Goal: Information Seeking & Learning: Learn about a topic

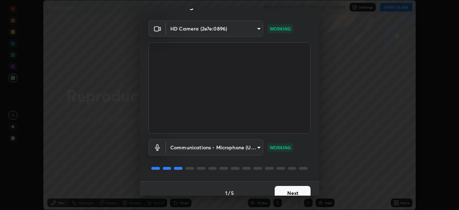
scroll to position [25, 0]
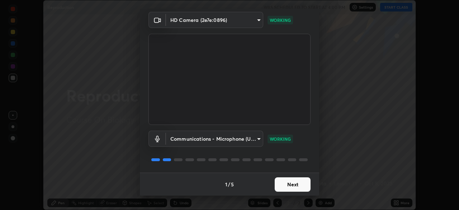
click at [291, 182] on button "Next" at bounding box center [293, 184] width 36 height 14
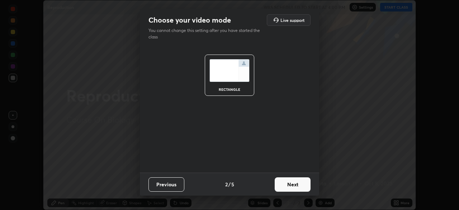
click at [293, 184] on button "Next" at bounding box center [293, 184] width 36 height 14
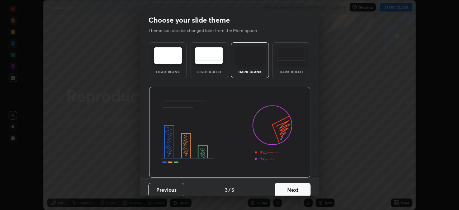
click at [297, 185] on button "Next" at bounding box center [293, 190] width 36 height 14
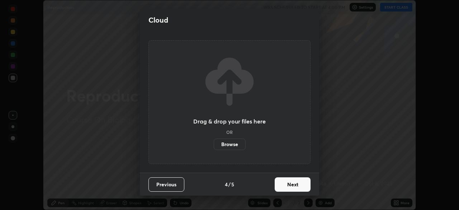
click at [296, 186] on button "Next" at bounding box center [293, 184] width 36 height 14
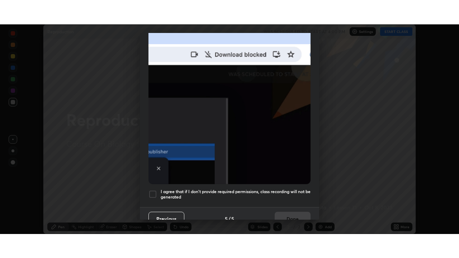
scroll to position [166, 0]
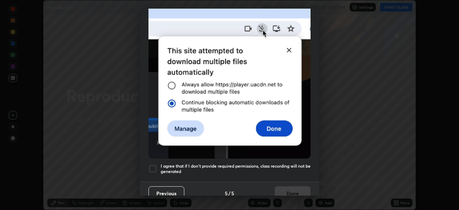
click at [154, 164] on div at bounding box center [153, 168] width 9 height 9
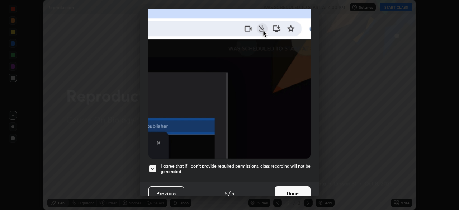
click at [277, 189] on button "Done" at bounding box center [293, 193] width 36 height 14
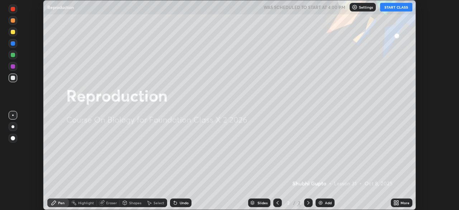
click at [400, 7] on button "START CLASS" at bounding box center [396, 7] width 32 height 9
click at [322, 203] on img at bounding box center [321, 203] width 6 height 6
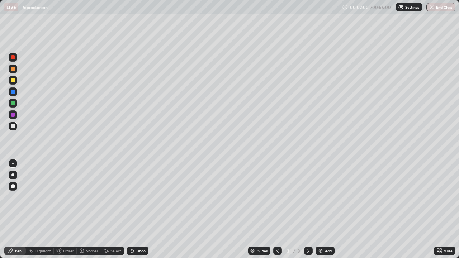
click at [14, 79] on div at bounding box center [13, 80] width 4 height 4
click at [13, 175] on div at bounding box center [12, 175] width 3 height 3
click at [66, 209] on div "Eraser" at bounding box center [68, 251] width 11 height 4
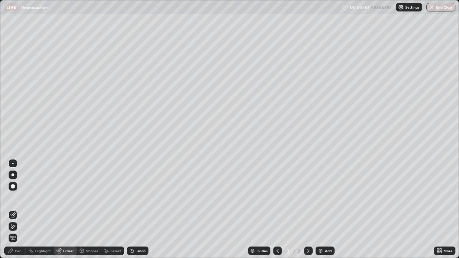
click at [20, 209] on div "Pen" at bounding box center [18, 251] width 6 height 4
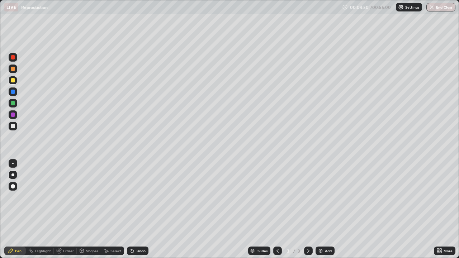
click at [325, 209] on div "Add" at bounding box center [328, 251] width 7 height 4
click at [16, 127] on div at bounding box center [13, 126] width 9 height 9
click at [16, 80] on div at bounding box center [13, 80] width 9 height 9
click at [138, 209] on div "Undo" at bounding box center [141, 251] width 9 height 4
click at [325, 209] on div "Add" at bounding box center [328, 251] width 7 height 4
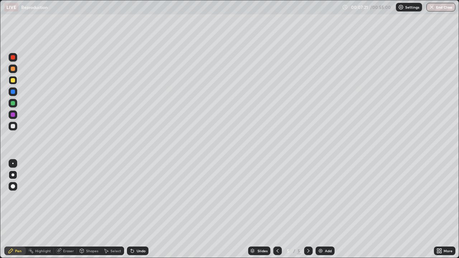
click at [17, 127] on div at bounding box center [13, 126] width 9 height 9
click at [13, 81] on div at bounding box center [13, 80] width 4 height 4
click at [13, 69] on div at bounding box center [13, 69] width 4 height 4
click at [140, 209] on div "Undo" at bounding box center [141, 251] width 9 height 4
click at [138, 209] on div "Undo" at bounding box center [141, 251] width 9 height 4
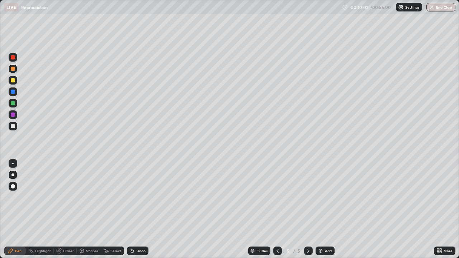
click at [135, 209] on div "Undo" at bounding box center [138, 251] width 22 height 9
click at [139, 209] on div "Undo" at bounding box center [141, 251] width 9 height 4
click at [138, 209] on div "Undo" at bounding box center [141, 251] width 9 height 4
click at [139, 209] on div "Undo" at bounding box center [141, 251] width 9 height 4
click at [140, 209] on div "Undo" at bounding box center [141, 251] width 9 height 4
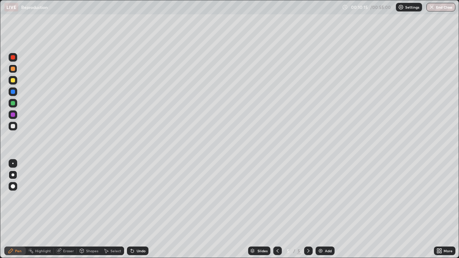
click at [137, 209] on div "Undo" at bounding box center [138, 251] width 22 height 9
click at [136, 209] on div "Undo" at bounding box center [138, 251] width 22 height 9
click at [137, 209] on div "Undo" at bounding box center [141, 251] width 9 height 4
click at [134, 209] on div "Undo" at bounding box center [138, 251] width 22 height 9
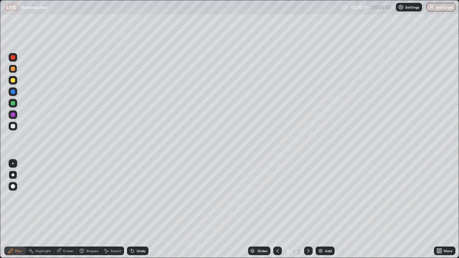
click at [131, 209] on icon at bounding box center [131, 249] width 1 height 1
click at [138, 209] on div "Undo" at bounding box center [141, 251] width 9 height 4
click at [276, 209] on icon at bounding box center [278, 251] width 6 height 6
click at [308, 209] on icon at bounding box center [309, 251] width 6 height 6
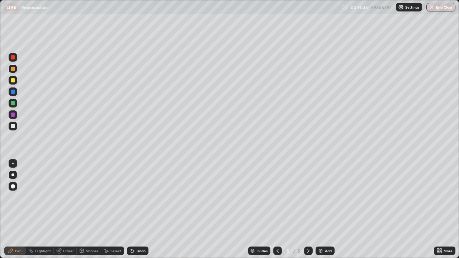
click at [327, 209] on div "Add" at bounding box center [328, 251] width 7 height 4
click at [15, 126] on div at bounding box center [13, 126] width 9 height 9
click at [14, 82] on div at bounding box center [13, 80] width 4 height 4
click at [13, 104] on div at bounding box center [13, 103] width 4 height 4
click at [137, 209] on div "Undo" at bounding box center [141, 251] width 9 height 4
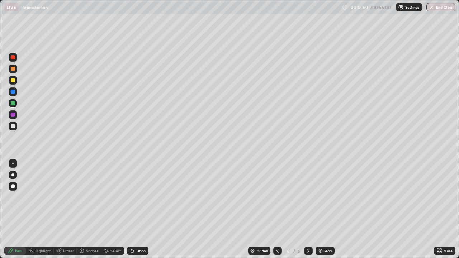
click at [14, 127] on div at bounding box center [13, 126] width 4 height 4
click at [17, 102] on div at bounding box center [13, 103] width 9 height 9
click at [14, 79] on div at bounding box center [13, 80] width 4 height 4
click at [142, 209] on div "Undo" at bounding box center [138, 251] width 22 height 9
click at [143, 209] on div "Undo" at bounding box center [141, 251] width 9 height 4
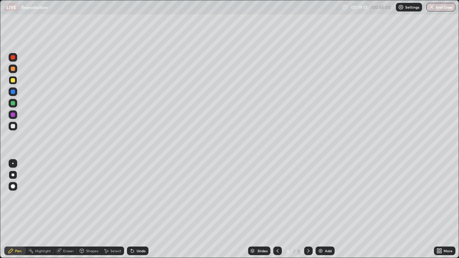
click at [143, 209] on div "Undo" at bounding box center [141, 251] width 9 height 4
click at [142, 209] on div "Undo" at bounding box center [141, 251] width 9 height 4
click at [141, 209] on div "Undo" at bounding box center [141, 251] width 9 height 4
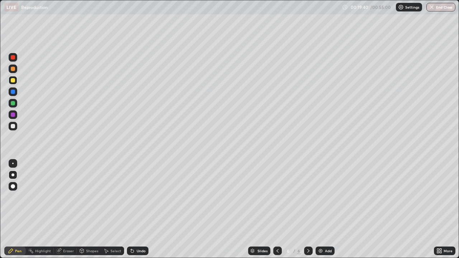
click at [138, 209] on div "Undo" at bounding box center [141, 251] width 9 height 4
click at [322, 209] on div "Add" at bounding box center [325, 251] width 19 height 9
click at [15, 115] on div at bounding box center [13, 114] width 9 height 9
click at [15, 81] on div at bounding box center [13, 80] width 9 height 9
click at [13, 72] on div at bounding box center [13, 69] width 9 height 9
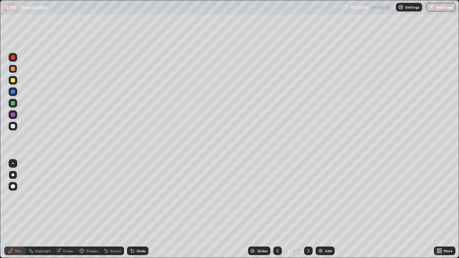
click at [13, 105] on div at bounding box center [13, 103] width 4 height 4
click at [326, 209] on div "Add" at bounding box center [328, 251] width 7 height 4
click at [13, 115] on div at bounding box center [13, 115] width 4 height 4
click at [17, 102] on div at bounding box center [13, 103] width 9 height 9
click at [16, 116] on div at bounding box center [13, 114] width 9 height 9
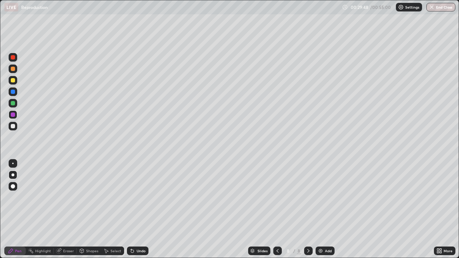
click at [330, 209] on div "Add" at bounding box center [325, 251] width 19 height 9
click at [14, 104] on div at bounding box center [13, 103] width 4 height 4
click at [141, 209] on div "Undo" at bounding box center [141, 251] width 9 height 4
click at [15, 82] on div at bounding box center [13, 80] width 4 height 4
click at [135, 209] on div "Undo" at bounding box center [138, 251] width 22 height 9
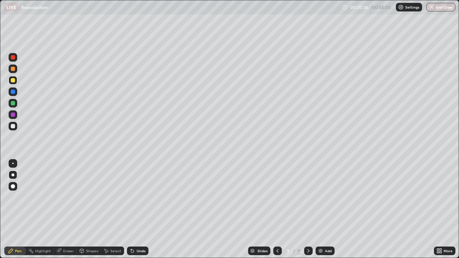
click at [142, 209] on div "Undo" at bounding box center [141, 251] width 9 height 4
click at [143, 209] on div "Undo" at bounding box center [141, 251] width 9 height 4
click at [143, 209] on div "Undo" at bounding box center [138, 251] width 22 height 9
click at [144, 209] on div "Undo" at bounding box center [141, 251] width 9 height 4
click at [145, 209] on div "Undo" at bounding box center [138, 251] width 22 height 9
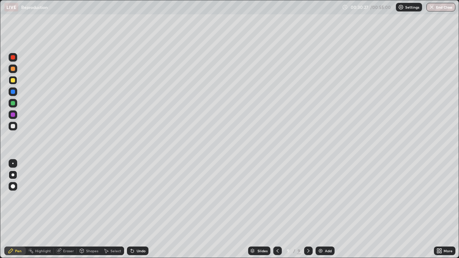
click at [146, 209] on div "Undo" at bounding box center [138, 251] width 22 height 9
click at [144, 209] on div "Undo" at bounding box center [141, 251] width 9 height 4
click at [15, 129] on div at bounding box center [13, 126] width 9 height 9
click at [14, 92] on div at bounding box center [13, 92] width 4 height 4
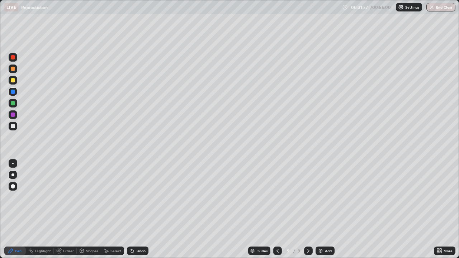
click at [326, 209] on div "Add" at bounding box center [325, 251] width 19 height 9
click at [280, 209] on div at bounding box center [277, 251] width 9 height 9
click at [327, 209] on div "Add" at bounding box center [328, 251] width 7 height 4
click at [16, 116] on div at bounding box center [13, 114] width 9 height 9
click at [13, 105] on div at bounding box center [13, 103] width 4 height 4
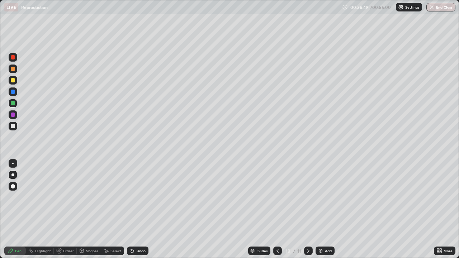
click at [12, 72] on div at bounding box center [13, 69] width 9 height 9
click at [13, 80] on div at bounding box center [13, 80] width 4 height 4
click at [137, 209] on div "Undo" at bounding box center [141, 251] width 9 height 4
click at [142, 209] on div "Undo" at bounding box center [138, 251] width 22 height 9
click at [64, 209] on div "Eraser" at bounding box center [68, 251] width 11 height 4
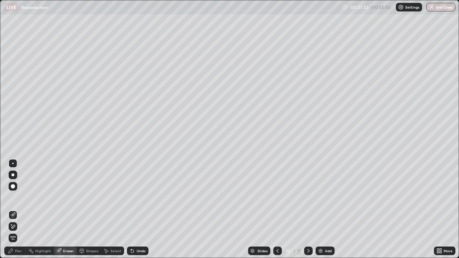
click at [13, 164] on div at bounding box center [12, 163] width 1 height 1
click at [18, 209] on div "Pen" at bounding box center [18, 251] width 6 height 4
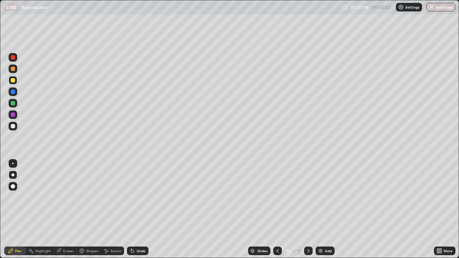
click at [14, 116] on div at bounding box center [13, 115] width 4 height 4
click at [13, 103] on div at bounding box center [13, 103] width 4 height 4
click at [14, 83] on div at bounding box center [13, 80] width 9 height 9
click at [13, 164] on div at bounding box center [12, 163] width 1 height 1
click at [139, 209] on div "Undo" at bounding box center [141, 251] width 9 height 4
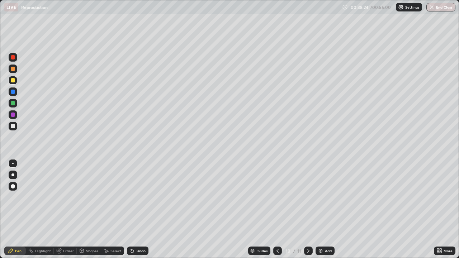
click at [140, 209] on div "Undo" at bounding box center [141, 251] width 9 height 4
click at [13, 61] on div at bounding box center [13, 57] width 9 height 9
click at [17, 124] on div at bounding box center [13, 126] width 9 height 9
click at [15, 91] on div at bounding box center [13, 92] width 4 height 4
click at [15, 126] on div at bounding box center [13, 126] width 4 height 4
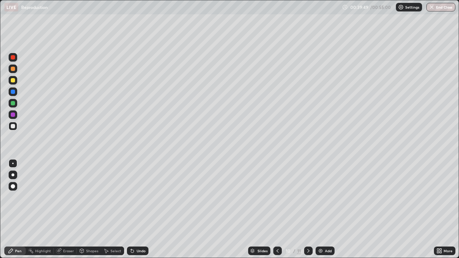
click at [13, 69] on div at bounding box center [13, 69] width 4 height 4
click at [13, 124] on div at bounding box center [13, 126] width 4 height 4
click at [13, 115] on div at bounding box center [13, 115] width 4 height 4
click at [15, 129] on div at bounding box center [13, 126] width 9 height 9
click at [12, 174] on div at bounding box center [12, 175] width 3 height 3
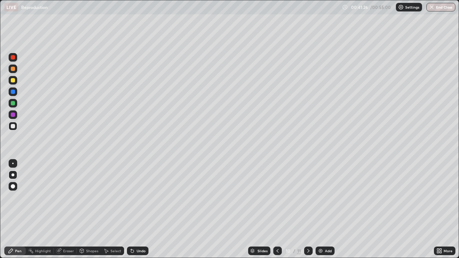
click at [326, 209] on div "Add" at bounding box center [328, 251] width 7 height 4
click at [15, 82] on div at bounding box center [13, 80] width 9 height 9
click at [137, 209] on div "Undo" at bounding box center [141, 251] width 9 height 4
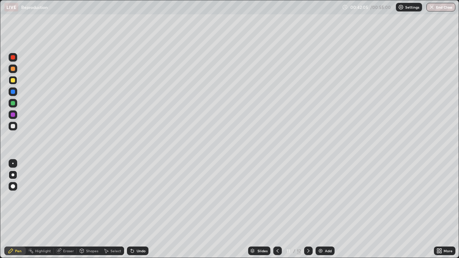
click at [137, 209] on div "Undo" at bounding box center [141, 251] width 9 height 4
click at [327, 209] on div "Add" at bounding box center [328, 251] width 7 height 4
click at [16, 126] on div at bounding box center [13, 126] width 9 height 9
click at [13, 93] on div at bounding box center [13, 92] width 4 height 4
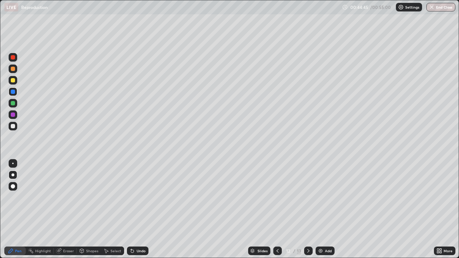
click at [13, 81] on div at bounding box center [13, 80] width 4 height 4
click at [14, 127] on div at bounding box center [13, 126] width 4 height 4
click at [138, 209] on div "Undo" at bounding box center [141, 251] width 9 height 4
click at [61, 209] on div "Eraser" at bounding box center [65, 251] width 23 height 9
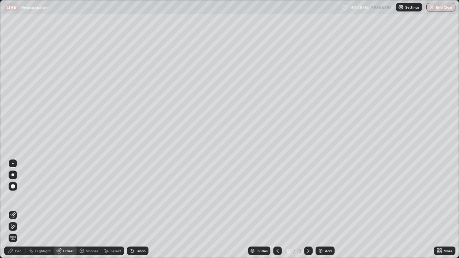
click at [15, 209] on icon at bounding box center [13, 227] width 6 height 6
click at [14, 209] on icon at bounding box center [13, 215] width 6 height 6
click at [15, 188] on div at bounding box center [13, 186] width 9 height 9
click at [19, 209] on div "Pen" at bounding box center [15, 251] width 22 height 9
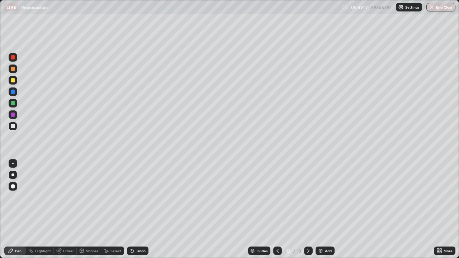
click at [325, 209] on div "Add" at bounding box center [328, 251] width 7 height 4
click at [14, 80] on div at bounding box center [13, 80] width 4 height 4
click at [15, 100] on div at bounding box center [13, 103] width 9 height 9
click at [15, 80] on div at bounding box center [13, 80] width 4 height 4
click at [14, 127] on div at bounding box center [13, 126] width 4 height 4
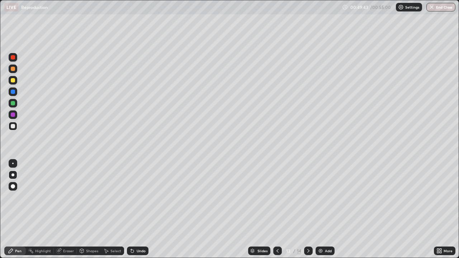
click at [11, 116] on div at bounding box center [13, 115] width 4 height 4
click at [15, 83] on div at bounding box center [13, 80] width 9 height 9
click at [13, 93] on div at bounding box center [13, 92] width 4 height 4
click at [137, 209] on div "Undo" at bounding box center [141, 251] width 9 height 4
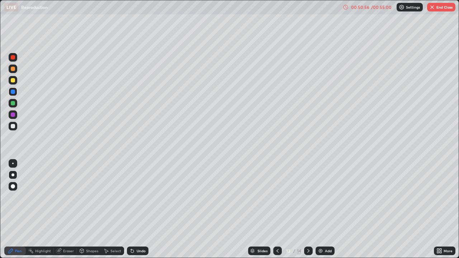
click at [139, 209] on div "Undo" at bounding box center [141, 251] width 9 height 4
click at [137, 209] on div "Undo" at bounding box center [141, 251] width 9 height 4
click at [139, 209] on div "Undo" at bounding box center [141, 251] width 9 height 4
click at [12, 105] on div at bounding box center [13, 103] width 4 height 4
click at [17, 79] on div at bounding box center [13, 80] width 9 height 9
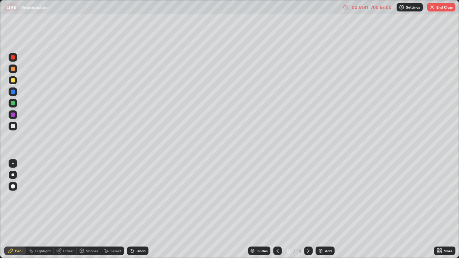
click at [140, 209] on div "Undo" at bounding box center [138, 251] width 22 height 9
click at [137, 209] on div "Undo" at bounding box center [141, 251] width 9 height 4
click at [12, 113] on div at bounding box center [13, 115] width 4 height 4
click at [137, 209] on div "Undo" at bounding box center [138, 251] width 22 height 9
click at [13, 70] on div at bounding box center [13, 69] width 4 height 4
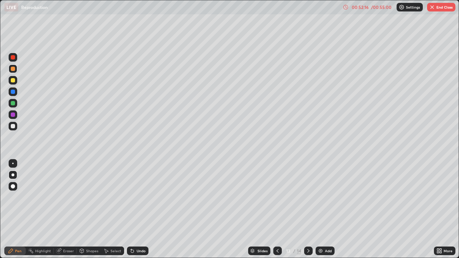
click at [137, 209] on div "Undo" at bounding box center [138, 251] width 22 height 9
click at [138, 209] on div "Undo" at bounding box center [138, 251] width 22 height 9
click at [16, 105] on div at bounding box center [13, 103] width 9 height 9
click at [16, 126] on div at bounding box center [13, 126] width 9 height 9
click at [13, 164] on div at bounding box center [12, 163] width 1 height 1
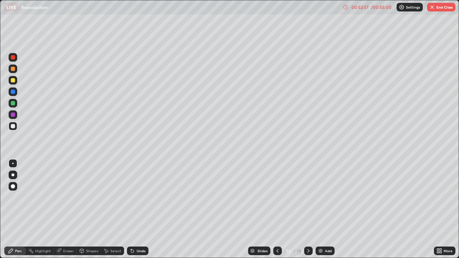
click at [137, 209] on div "Undo" at bounding box center [141, 251] width 9 height 4
click at [141, 209] on div "Undo" at bounding box center [141, 251] width 9 height 4
click at [139, 209] on div "Undo" at bounding box center [141, 251] width 9 height 4
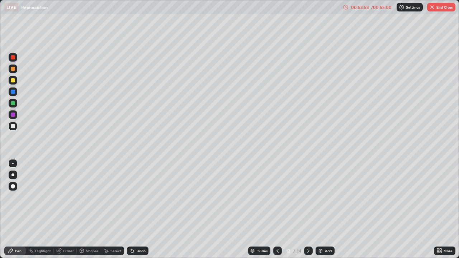
click at [444, 10] on button "End Class" at bounding box center [441, 7] width 28 height 9
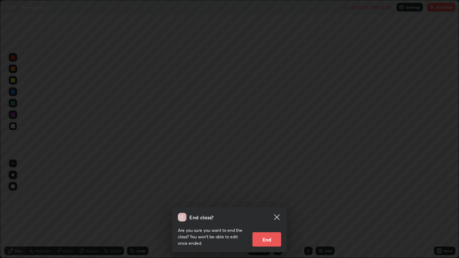
click at [272, 209] on button "End" at bounding box center [267, 239] width 29 height 14
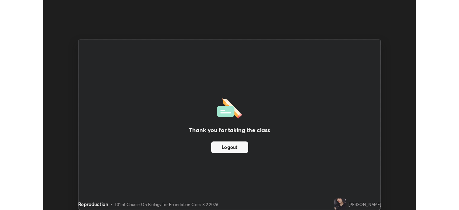
scroll to position [35661, 35412]
